Goal: Information Seeking & Learning: Understand process/instructions

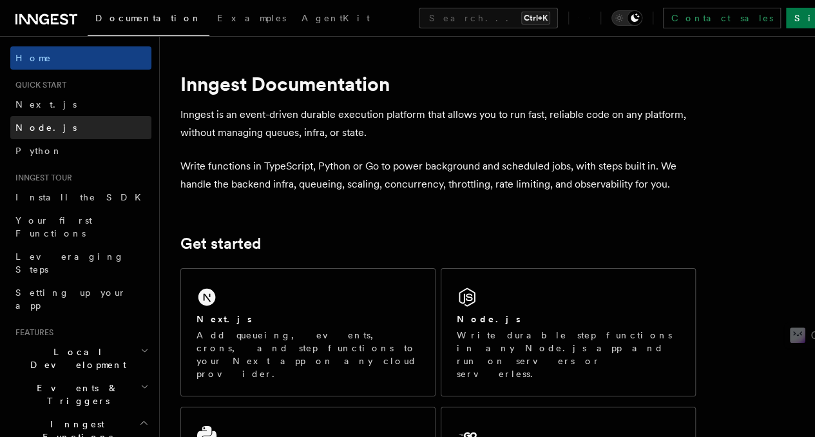
click at [61, 124] on link "Node.js" at bounding box center [80, 127] width 141 height 23
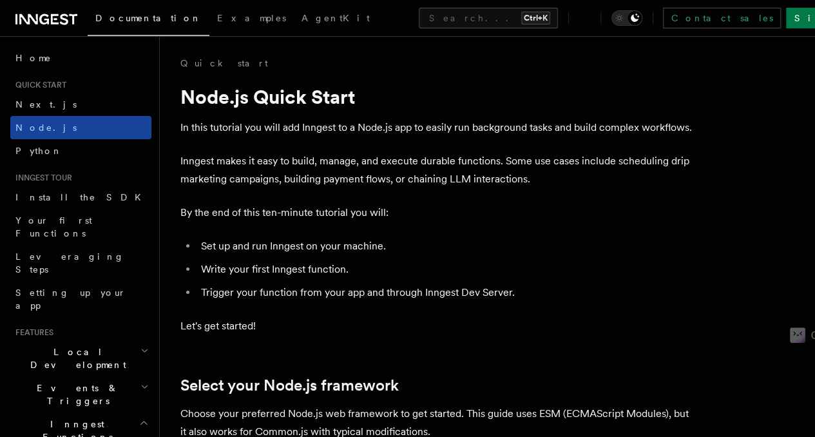
click at [62, 124] on link "Node.js" at bounding box center [80, 127] width 141 height 23
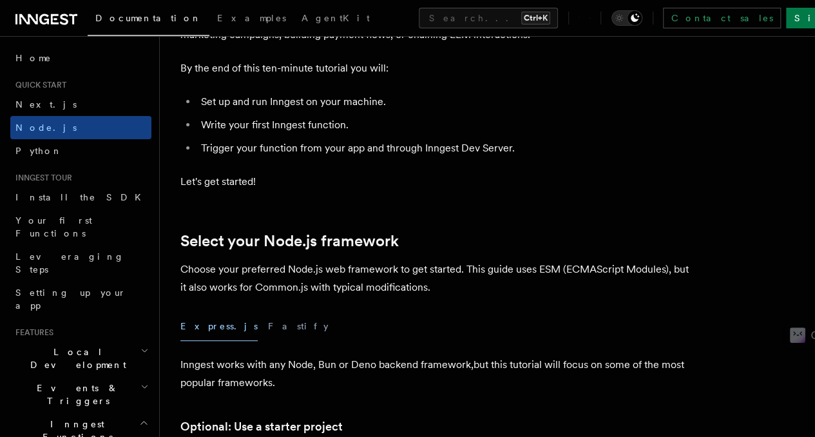
scroll to position [143, 0]
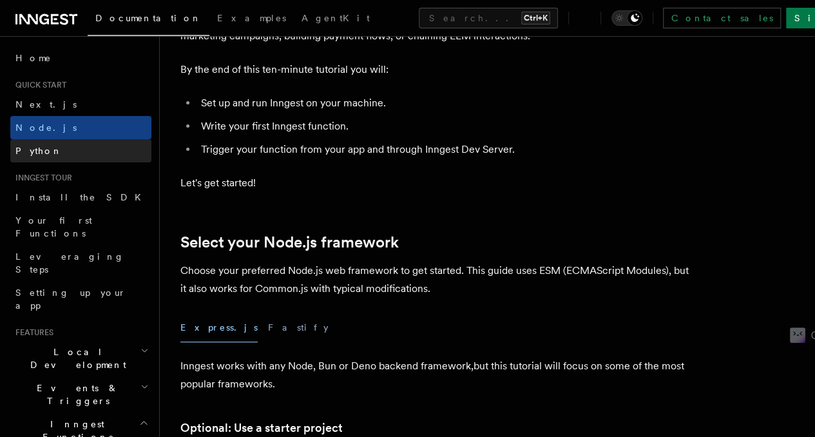
click at [111, 144] on link "Python" at bounding box center [80, 150] width 141 height 23
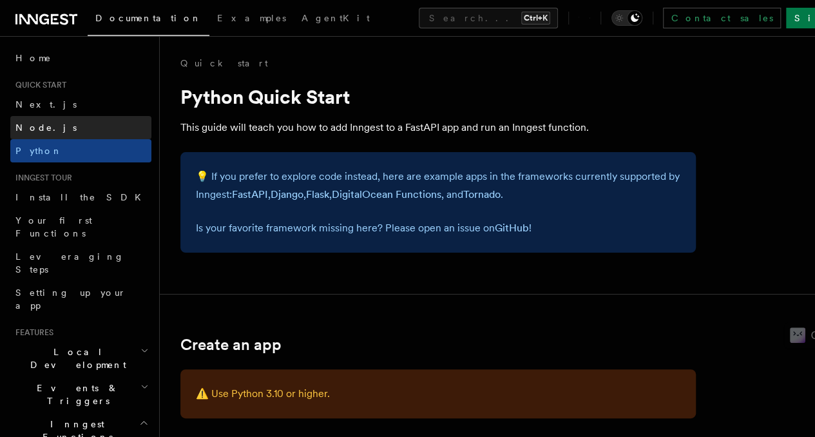
click at [108, 122] on link "Node.js" at bounding box center [80, 127] width 141 height 23
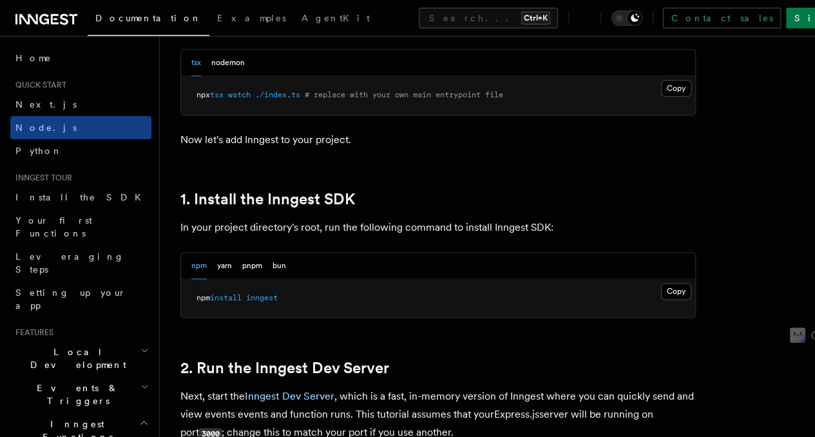
scroll to position [698, 0]
click at [661, 301] on button "Copy Copied" at bounding box center [676, 292] width 30 height 17
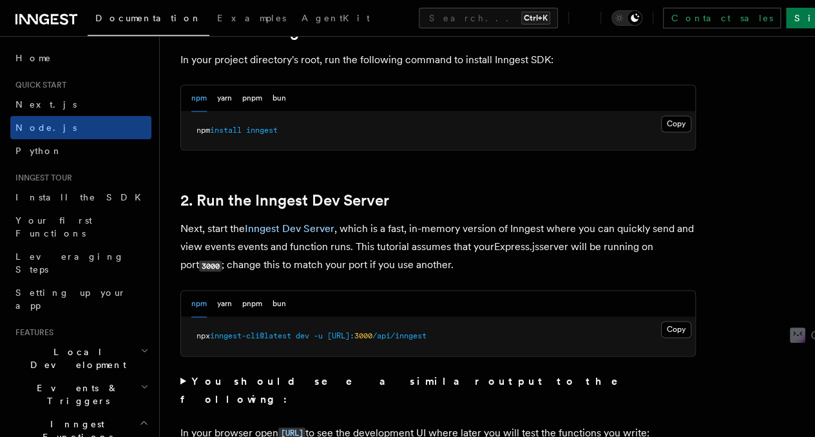
scroll to position [867, 0]
click at [661, 337] on button "Copy Copied" at bounding box center [676, 328] width 30 height 17
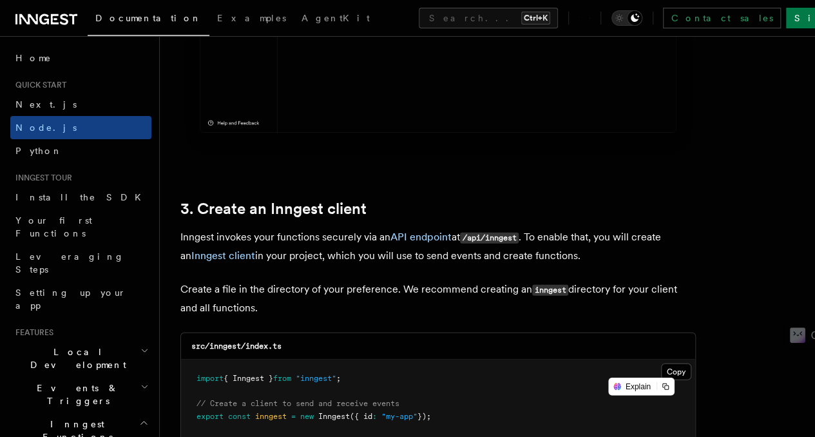
scroll to position [1512, 0]
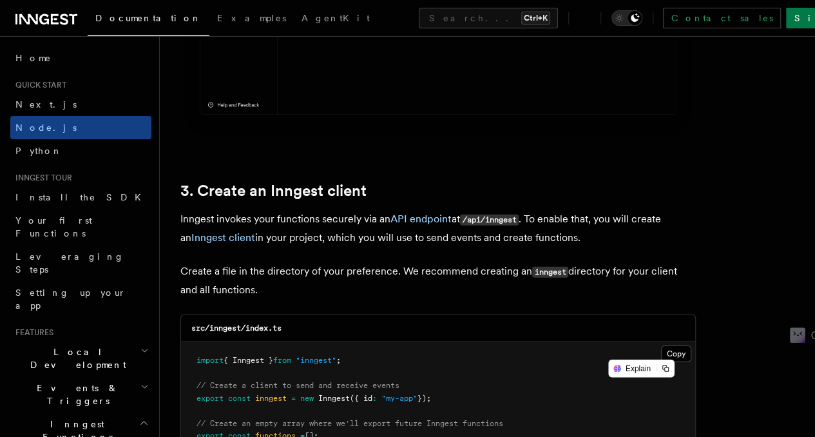
click at [414, 264] on p "Create a file in the directory of your preference. We recommend creating an inn…" at bounding box center [438, 280] width 516 height 37
click at [393, 342] on pre "import { Inngest } from "inngest" ; // Create a client to send and receive even…" at bounding box center [438, 399] width 514 height 114
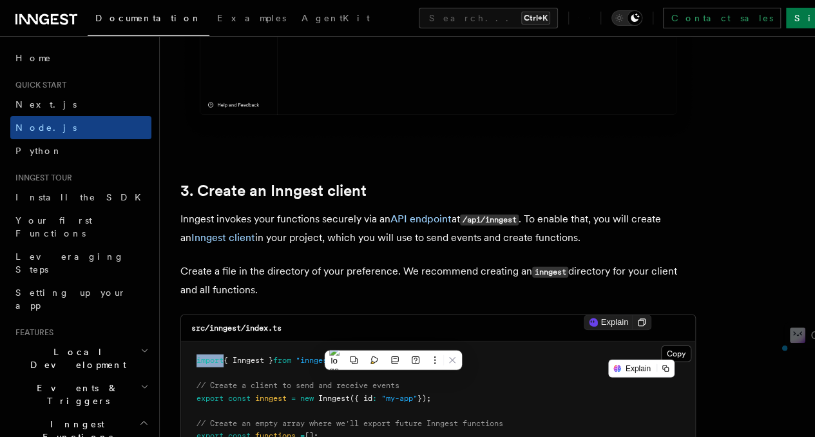
click at [393, 342] on pre "import { Inngest } from "inngest" ; // Create a client to send and receive even…" at bounding box center [438, 399] width 514 height 114
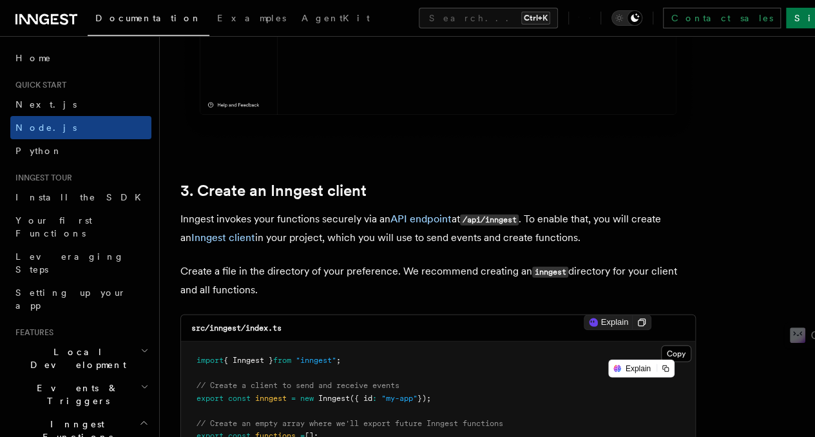
click at [393, 342] on pre "import { Inngest } from "inngest" ; // Create a client to send and receive even…" at bounding box center [438, 399] width 514 height 114
click at [661, 346] on button "Copy Copied" at bounding box center [676, 353] width 30 height 17
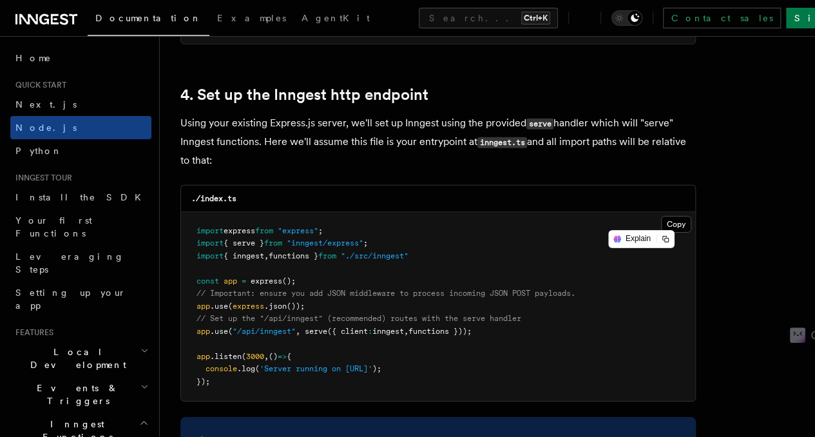
scroll to position [1925, 0]
click at [313, 251] on span "functions }" at bounding box center [294, 255] width 50 height 9
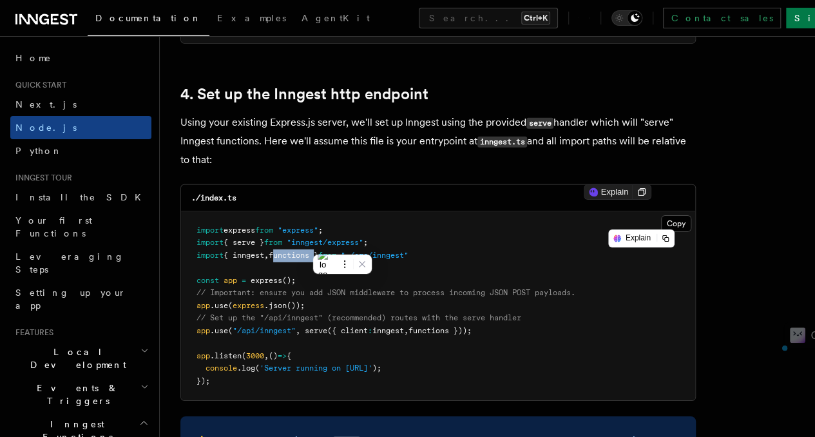
click at [313, 251] on span "functions }" at bounding box center [294, 255] width 50 height 9
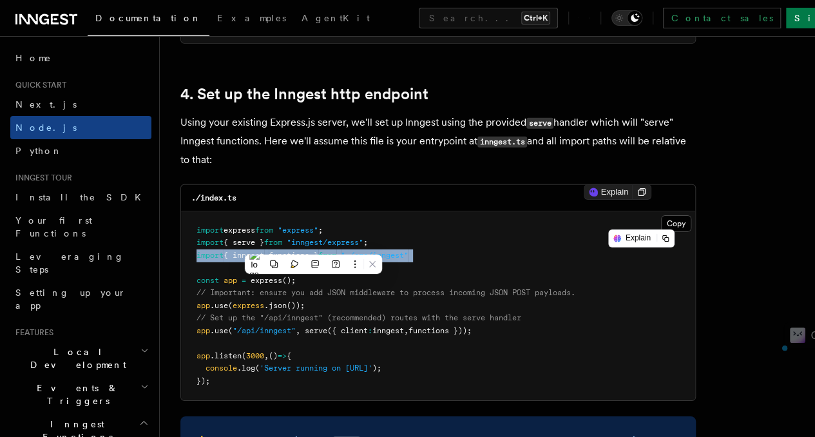
click at [313, 251] on span "functions }" at bounding box center [294, 255] width 50 height 9
copy code "import { inngest , functions } from "./src/inngest""
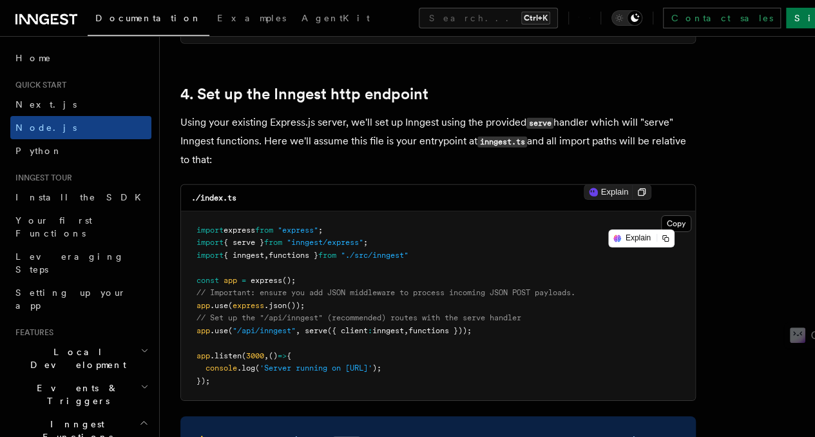
click at [327, 326] on span "serve" at bounding box center [316, 330] width 23 height 9
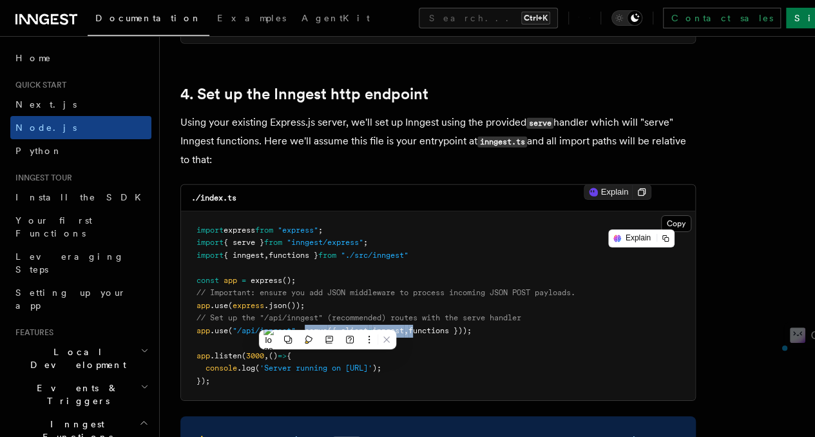
drag, startPoint x: 327, startPoint y: 320, endPoint x: 425, endPoint y: 323, distance: 97.4
click at [425, 326] on span "app .use ( "/api/inngest" , serve ({ client : inngest , functions }));" at bounding box center [334, 330] width 275 height 9
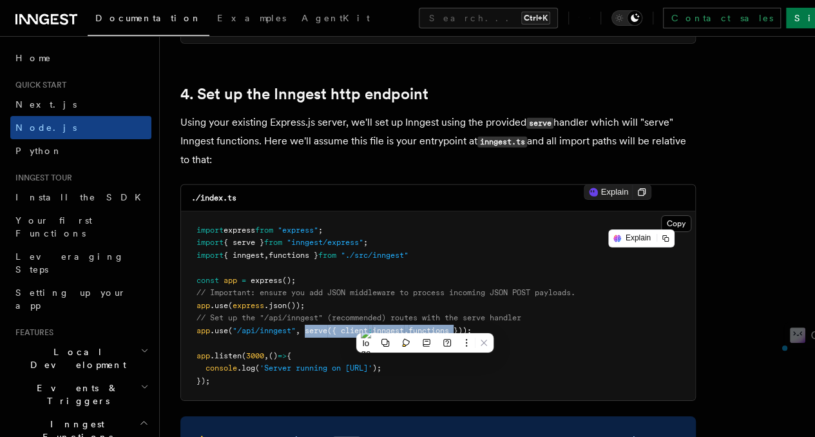
click at [309, 326] on span "serve" at bounding box center [316, 330] width 23 height 9
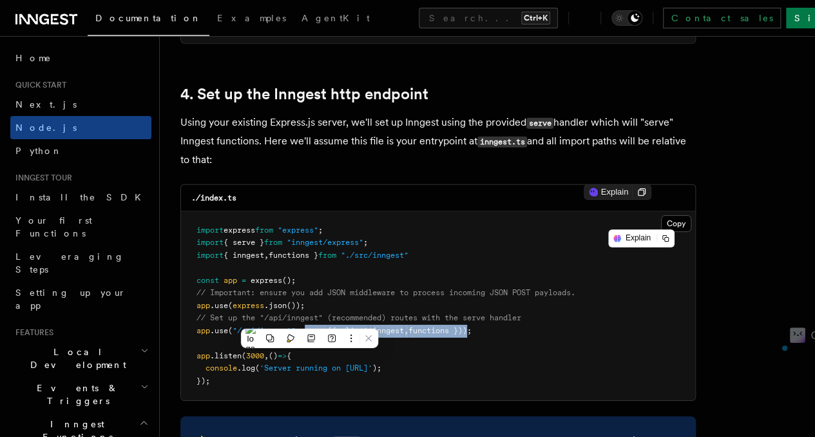
drag, startPoint x: 309, startPoint y: 319, endPoint x: 474, endPoint y: 315, distance: 165.0
click at [472, 326] on span "app .use ( "/api/inngest" , serve ({ client : inngest , functions }));" at bounding box center [334, 330] width 275 height 9
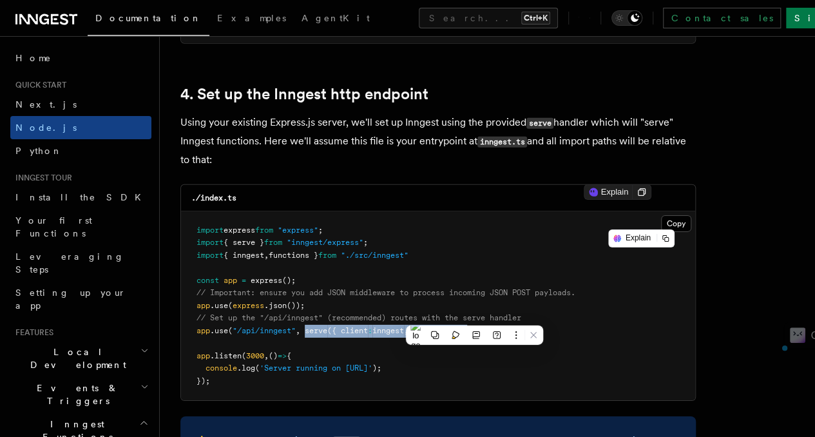
copy span "serve ({ client : inngest , functions })"
